Goal: Register for event/course

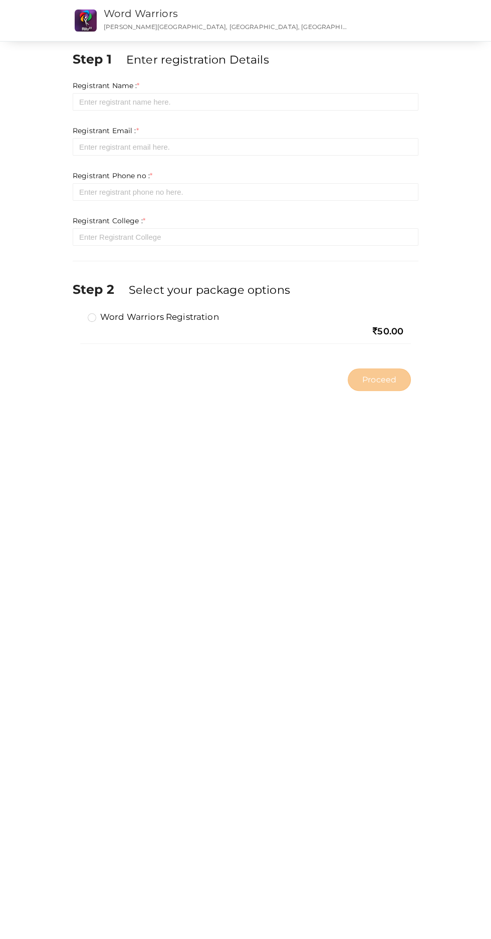
scroll to position [1, 0]
